Goal: Task Accomplishment & Management: Use online tool/utility

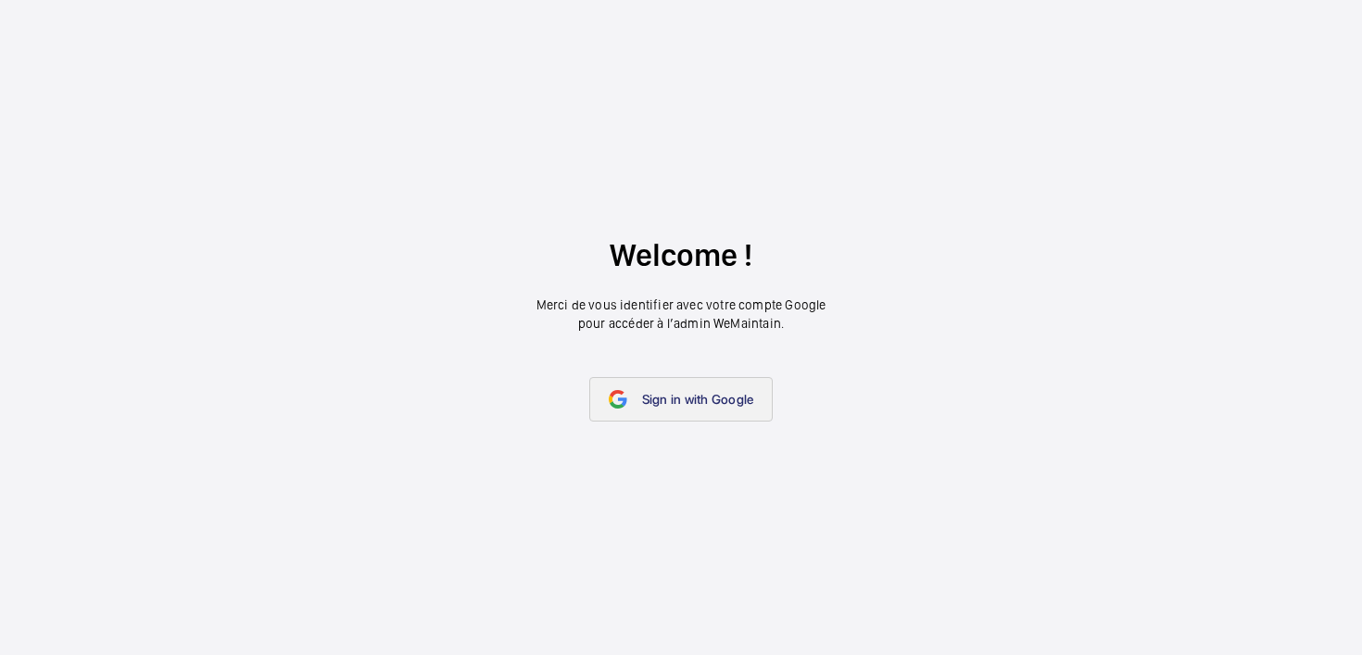
click at [719, 409] on link "Sign in with Google" at bounding box center [681, 399] width 184 height 44
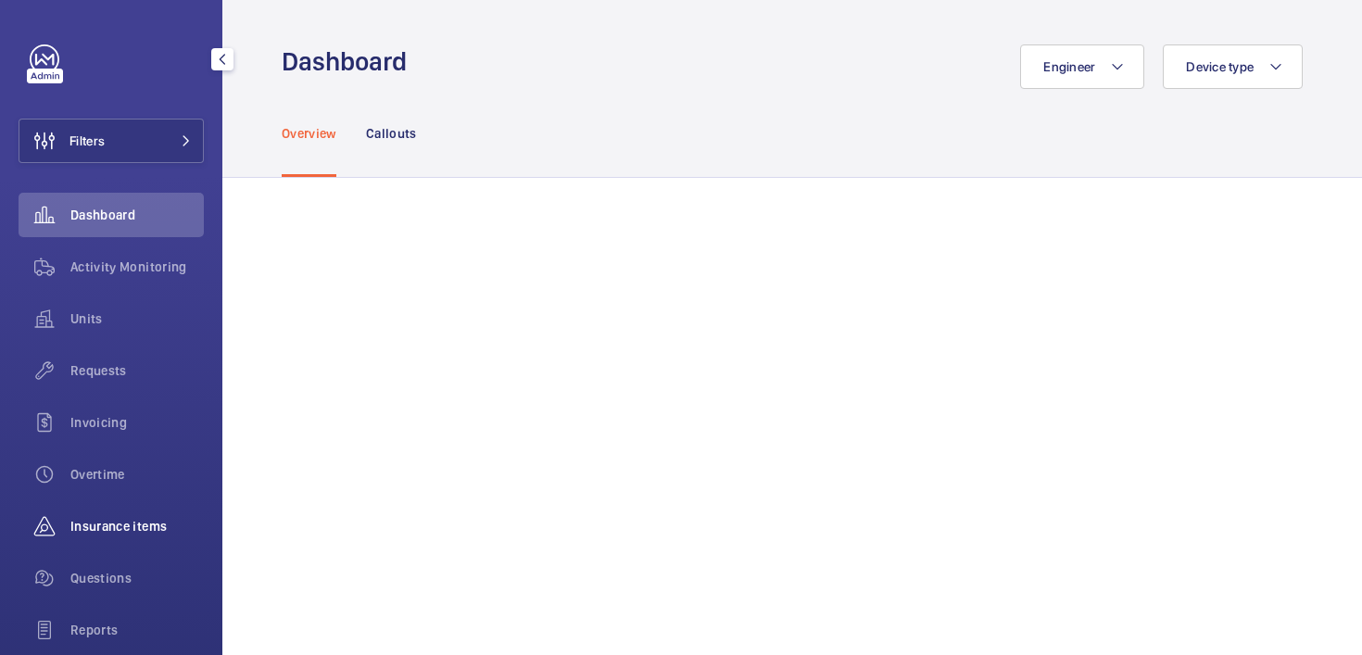
click at [106, 529] on span "Insurance items" at bounding box center [136, 526] width 133 height 19
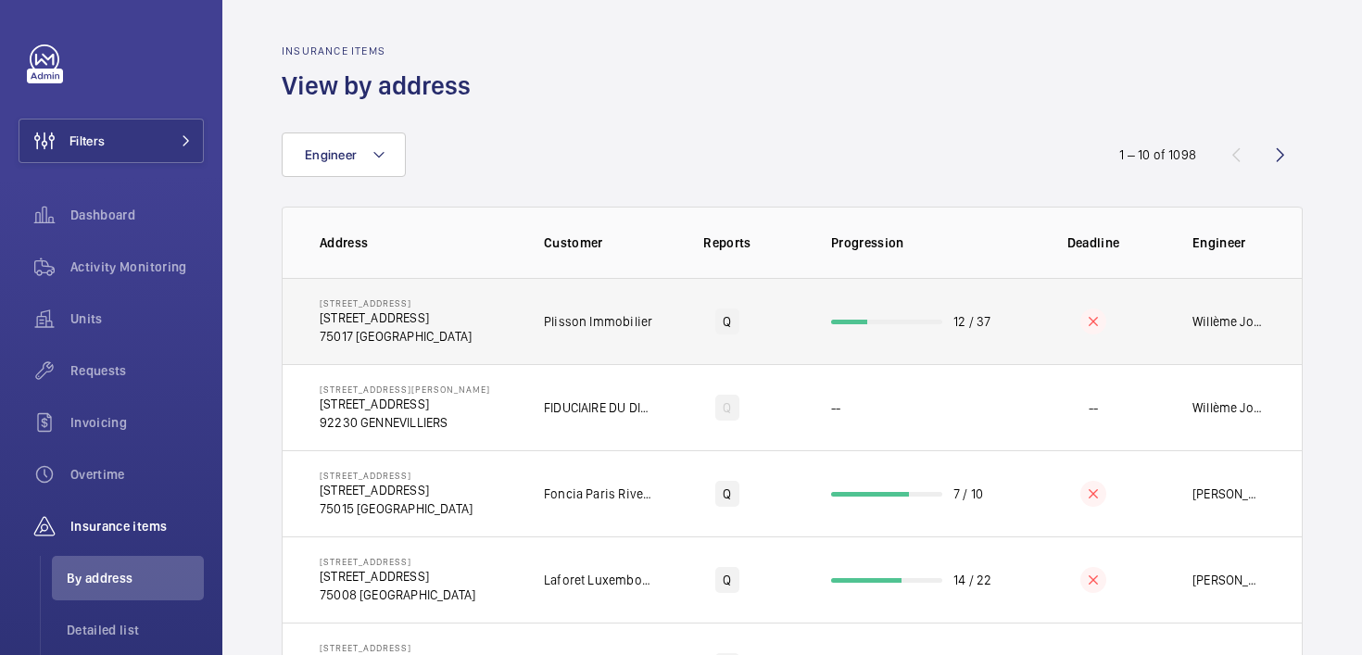
click at [979, 306] on td "12 / 37" at bounding box center [912, 321] width 222 height 86
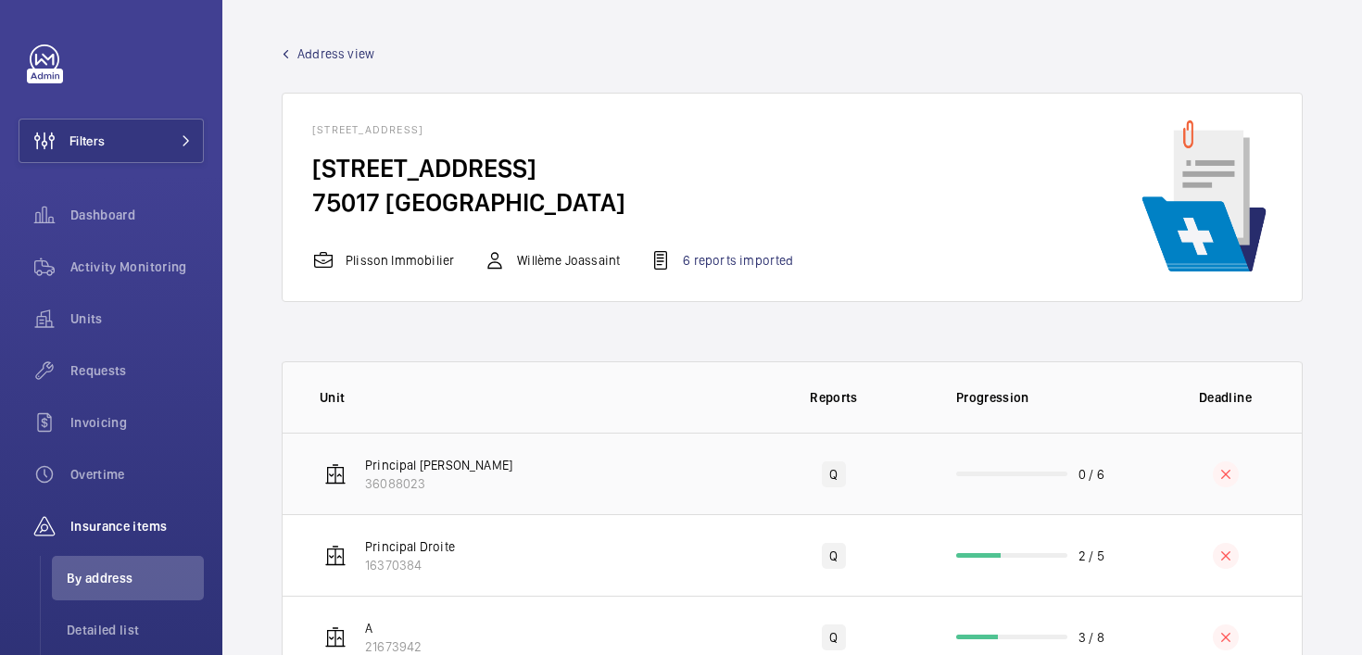
click at [641, 479] on td "Principal Gauche 36088023" at bounding box center [512, 474] width 459 height 82
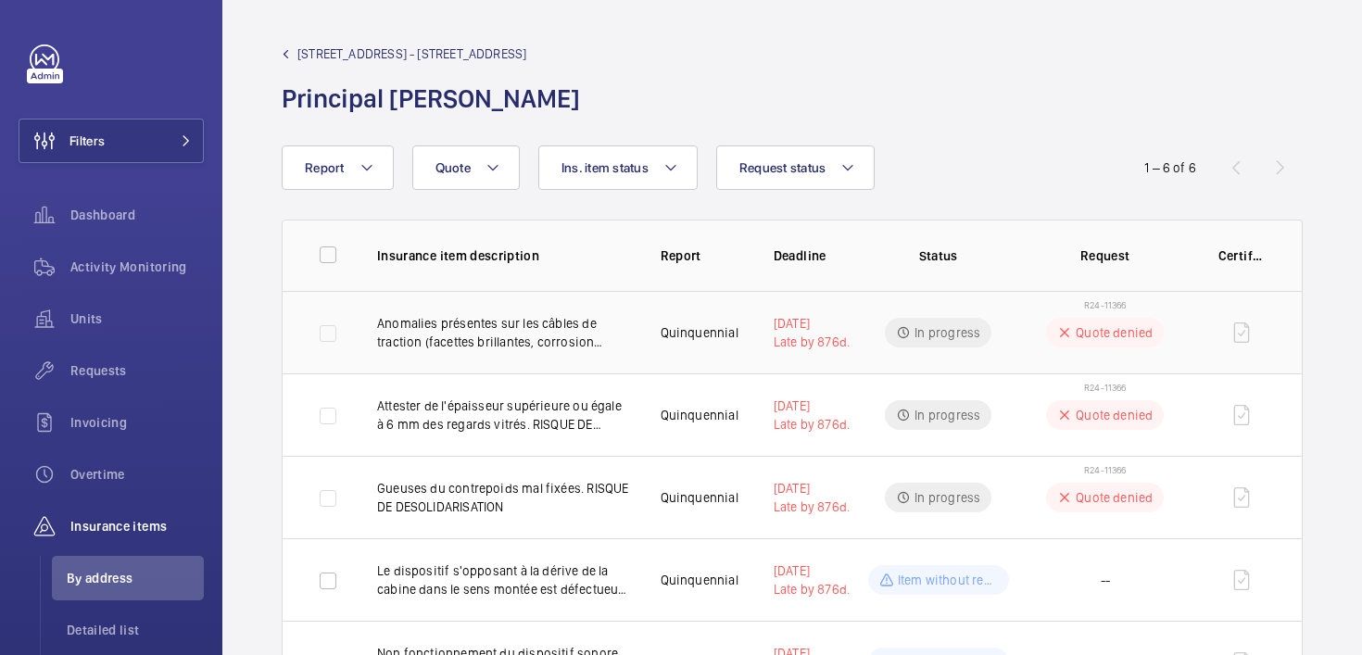
click at [653, 333] on td "Quinquennial" at bounding box center [687, 332] width 113 height 82
